Goal: Check status: Check status

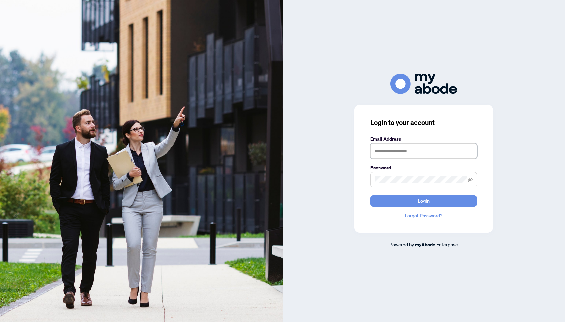
click at [389, 152] on input "text" at bounding box center [423, 150] width 107 height 15
type input "**********"
click at [370, 195] on button "Login" at bounding box center [423, 200] width 107 height 11
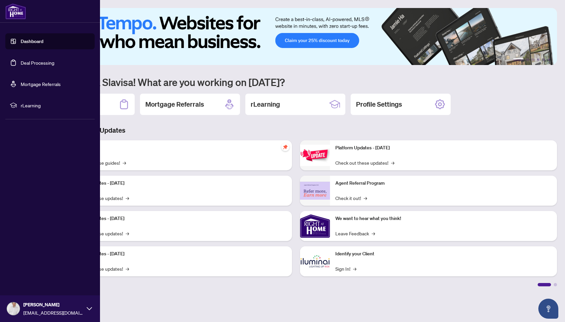
click at [35, 42] on link "Dashboard" at bounding box center [32, 41] width 23 height 6
click at [38, 63] on link "Deal Processing" at bounding box center [38, 63] width 34 height 6
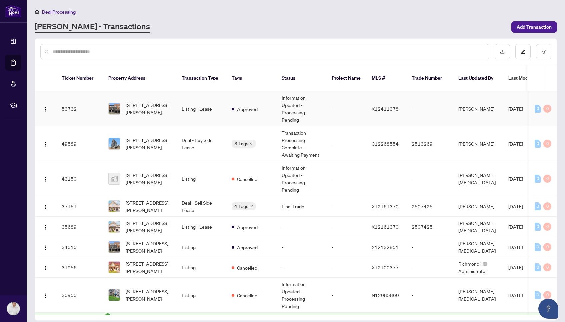
click at [288, 104] on td "Information Updated - Processing Pending" at bounding box center [301, 108] width 50 height 35
